Goal: Check status

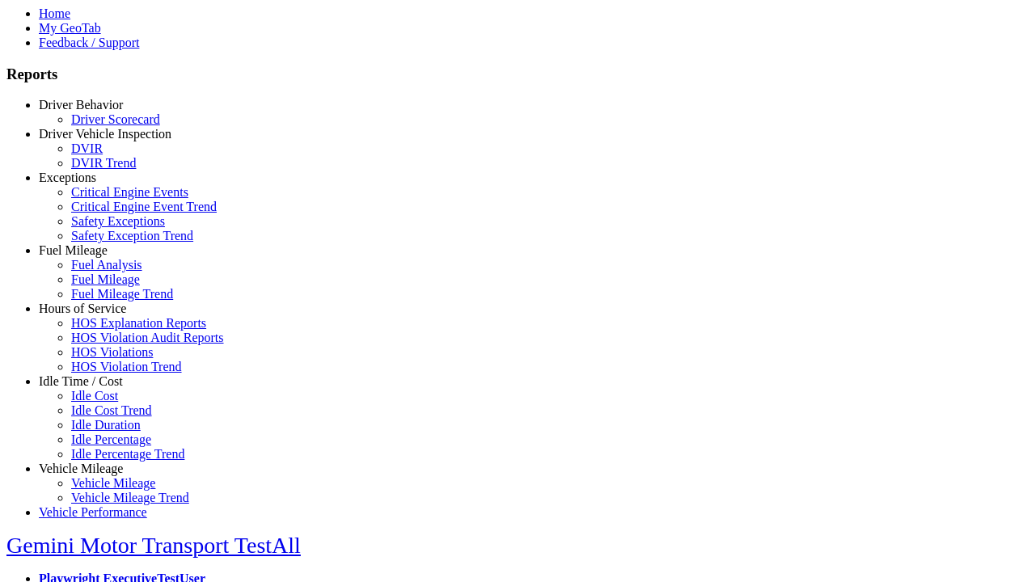
click at [93, 184] on link "Exceptions" at bounding box center [67, 178] width 57 height 14
click at [105, 199] on link "Critical Engine Events" at bounding box center [129, 192] width 117 height 14
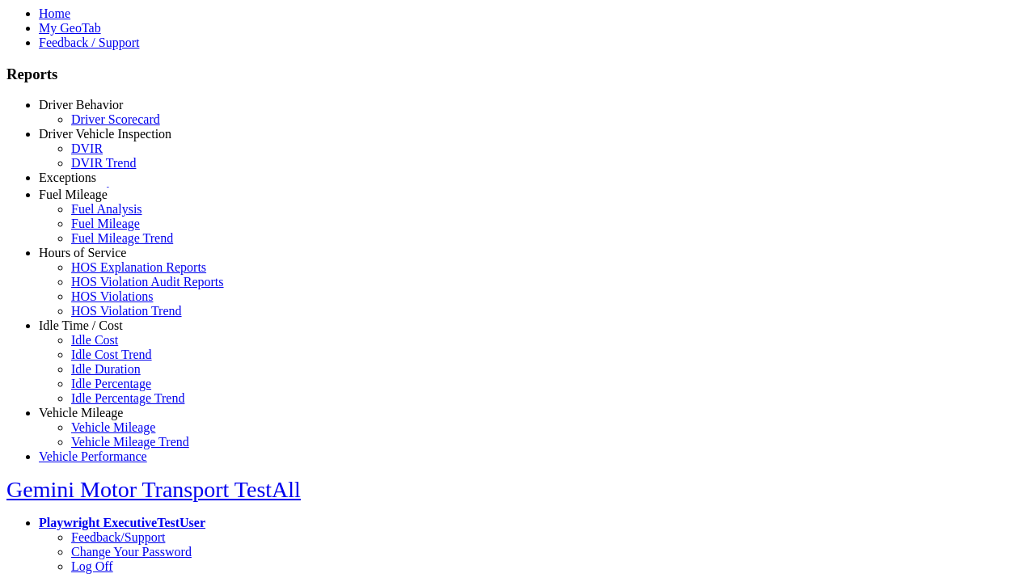
select select "**********"
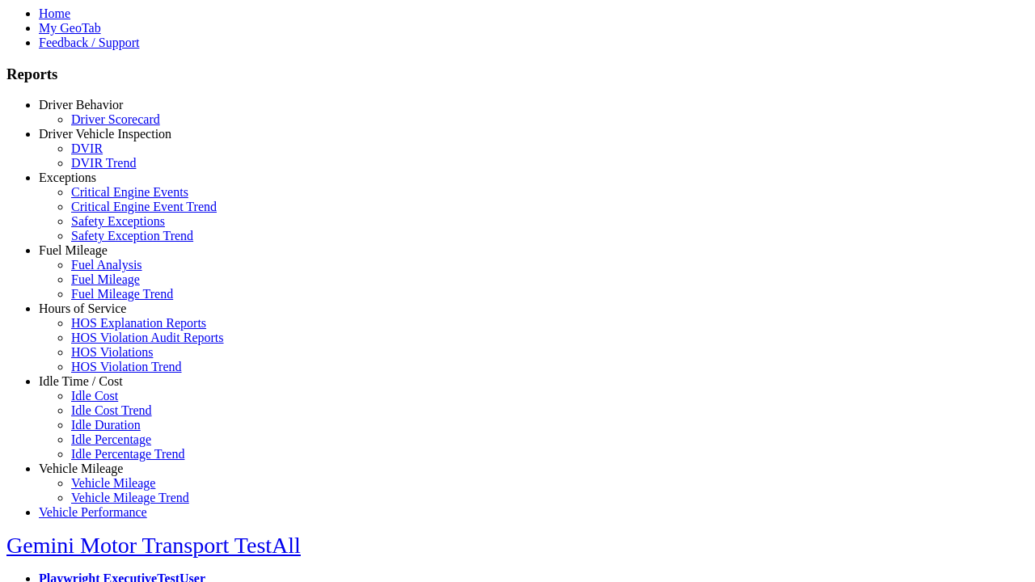
type input "**********"
